Goal: Check status

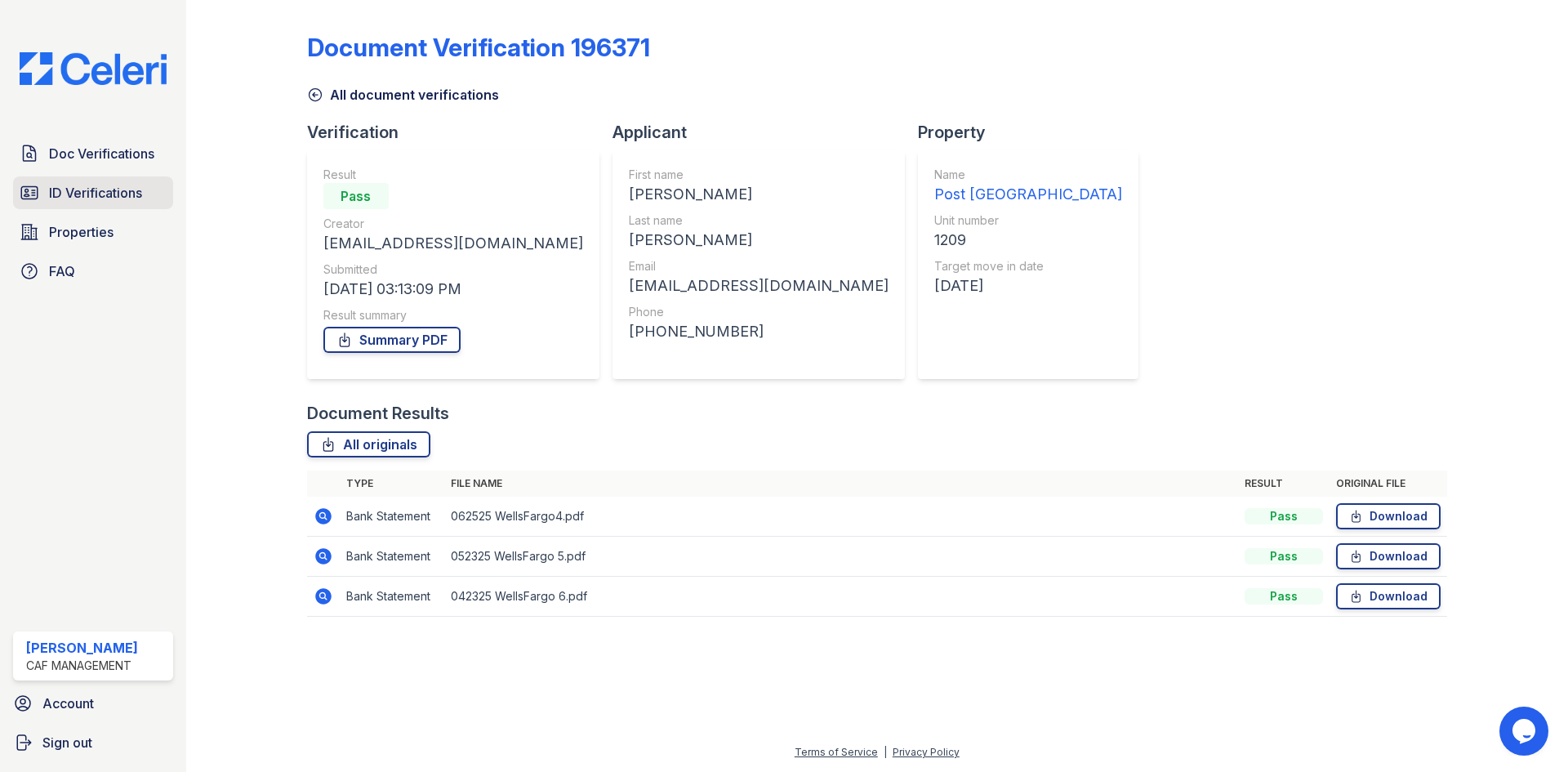
click at [93, 183] on span "ID Verifications" at bounding box center [95, 192] width 93 height 20
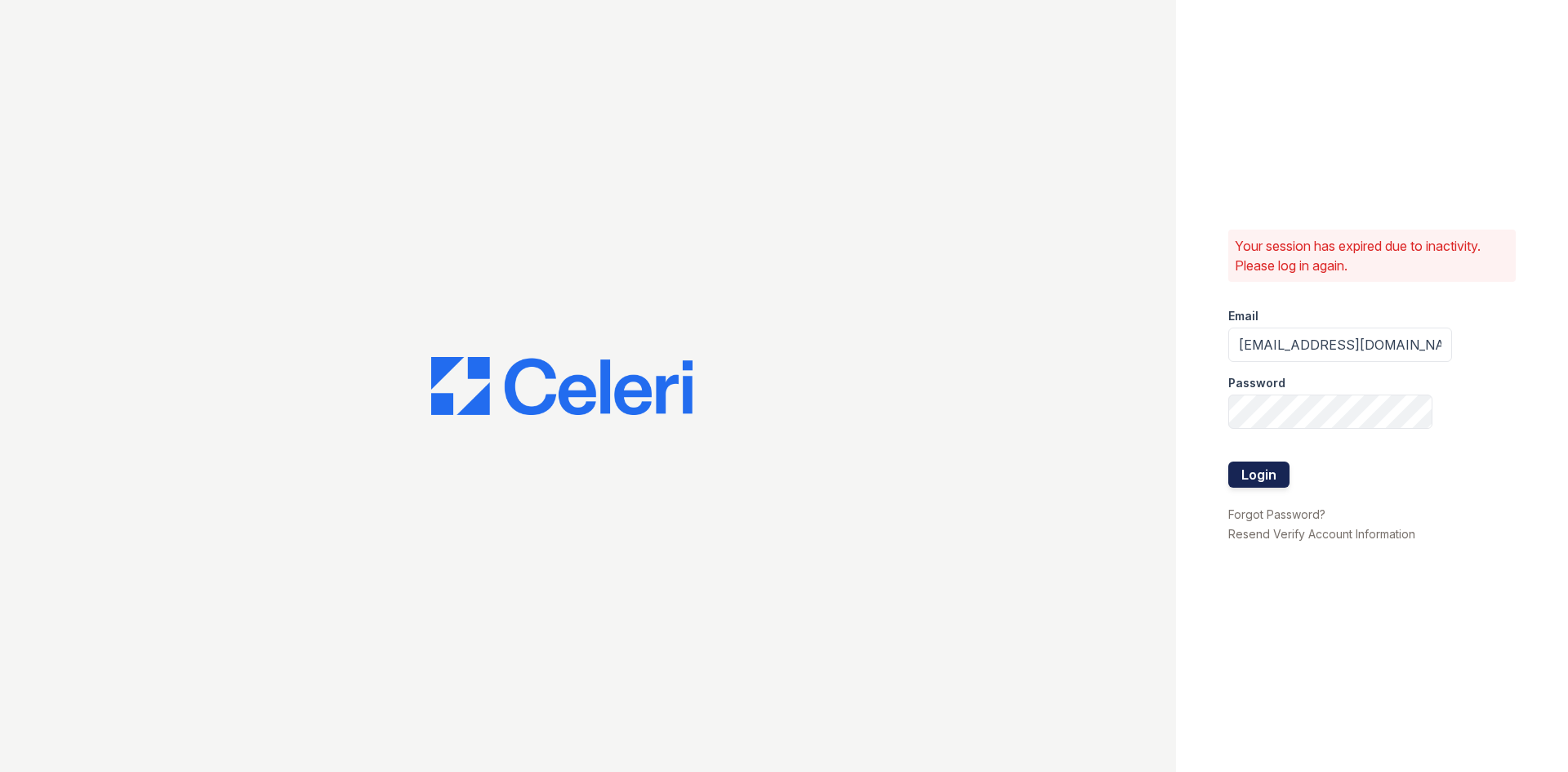
click at [1259, 464] on button "Login" at bounding box center [1258, 475] width 61 height 26
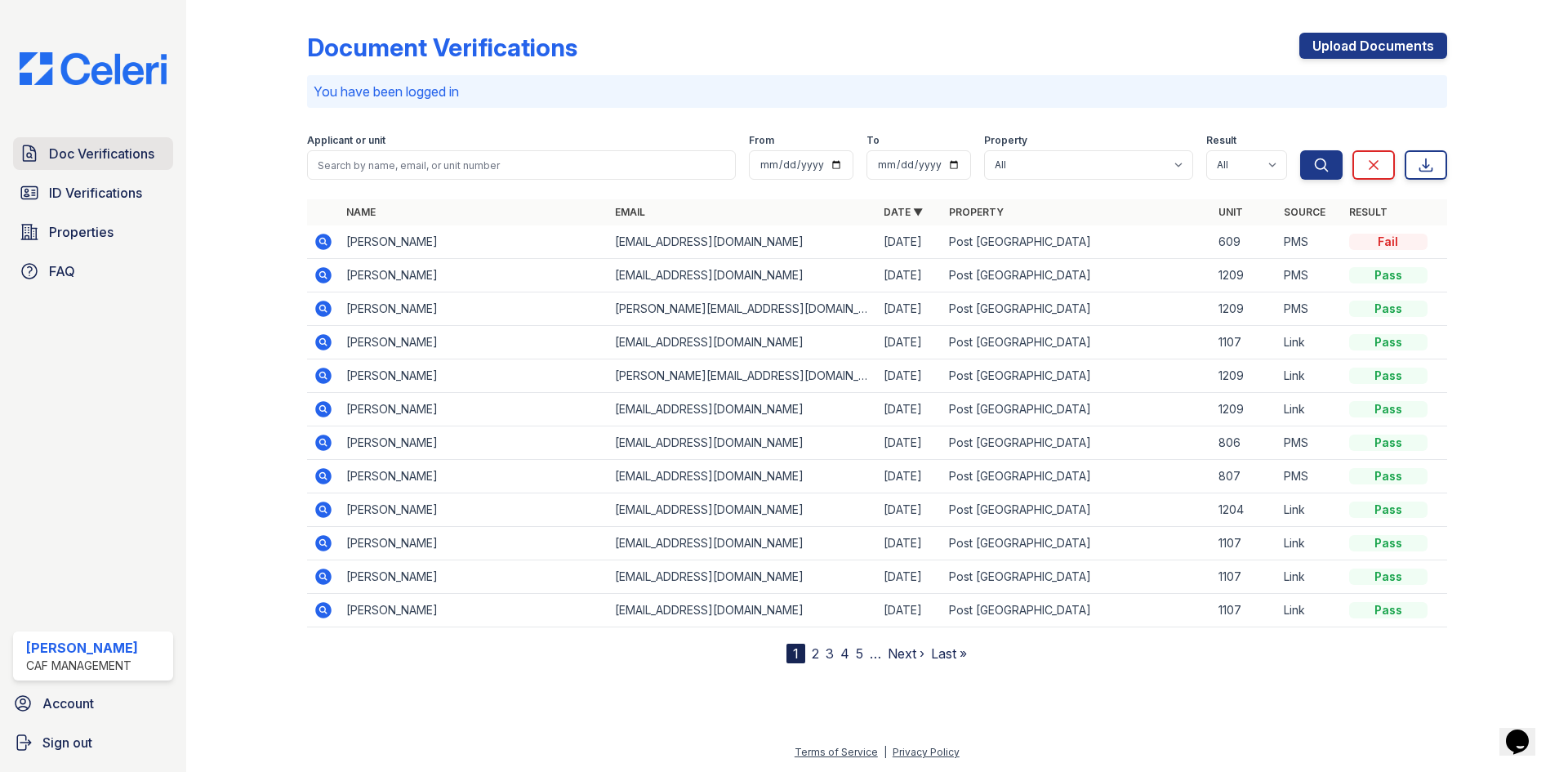
click at [86, 150] on span "Doc Verifications" at bounding box center [101, 153] width 105 height 20
